Goal: Task Accomplishment & Management: Complete application form

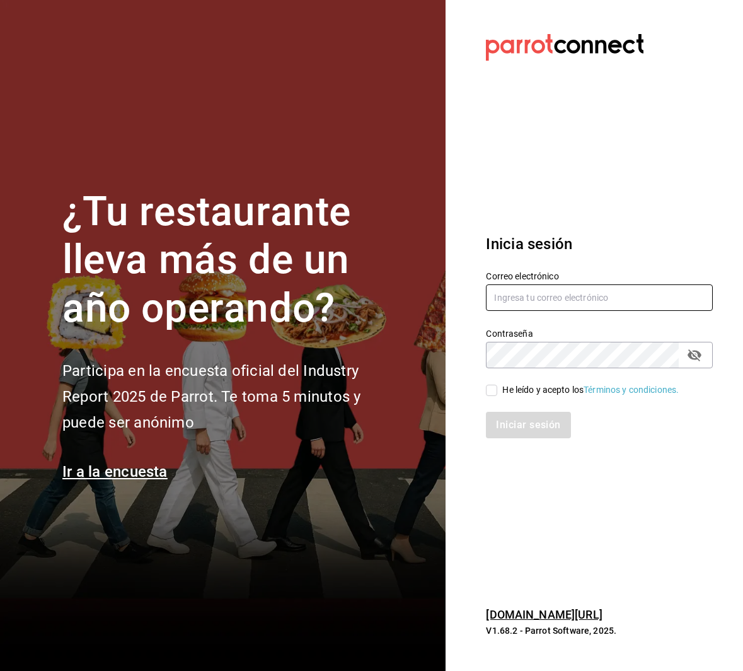
click at [500, 294] on input "text" at bounding box center [599, 297] width 227 height 26
type input "a"
type input "[PERSON_NAME][EMAIL_ADDRESS][DOMAIN_NAME]"
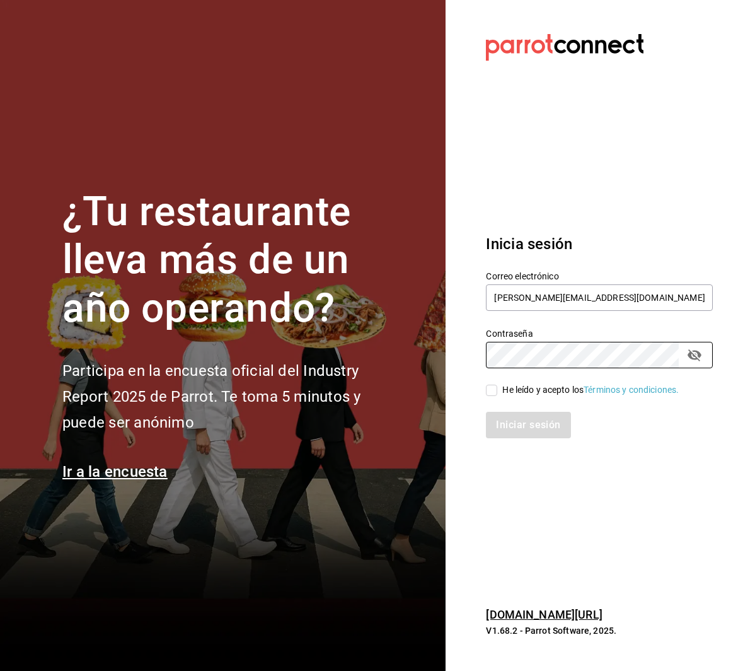
click at [481, 388] on div "He leído y acepto los Términos y condiciones." at bounding box center [592, 382] width 242 height 29
click at [490, 391] on input "He leído y acepto los Términos y condiciones." at bounding box center [491, 389] width 11 height 11
checkbox input "true"
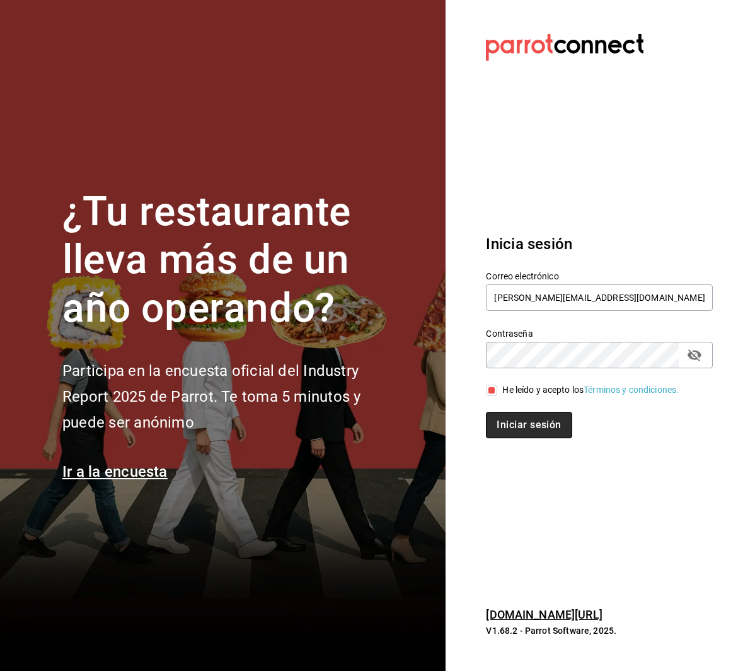
click at [505, 423] on button "Iniciar sesión" at bounding box center [529, 425] width 86 height 26
